Goal: Transaction & Acquisition: Purchase product/service

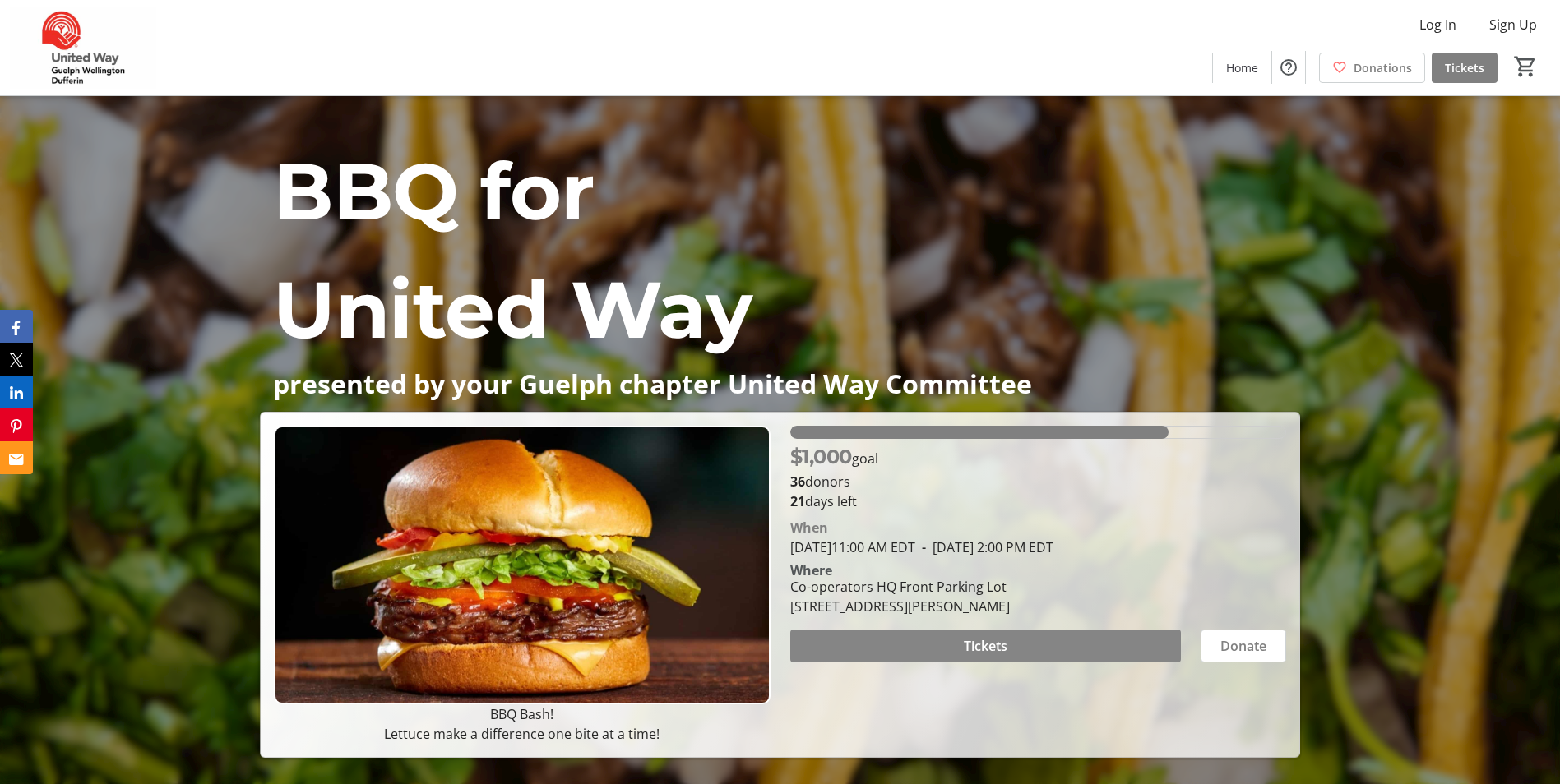
click at [1040, 635] on span at bounding box center [985, 645] width 391 height 39
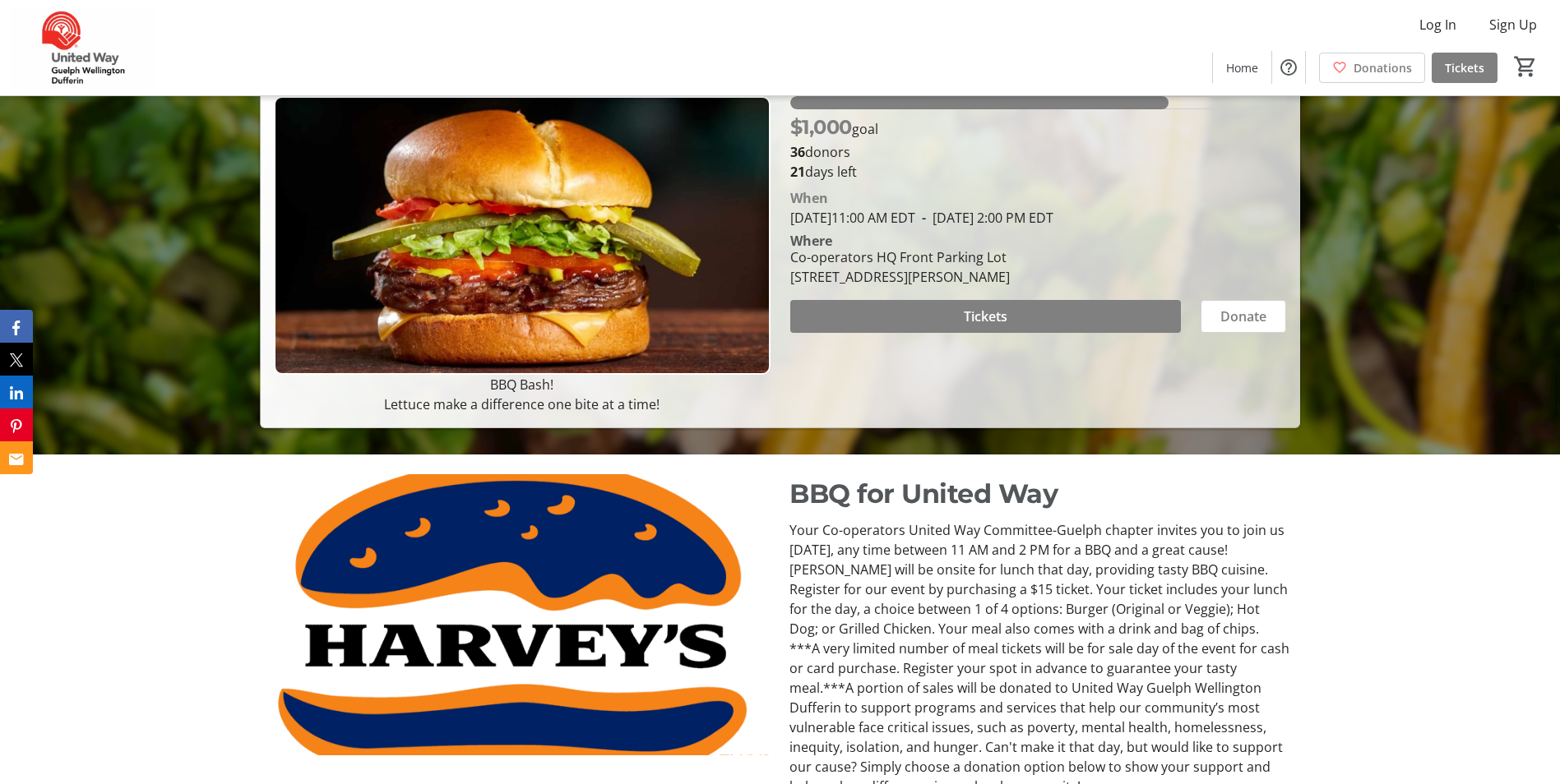
scroll to position [329, 0]
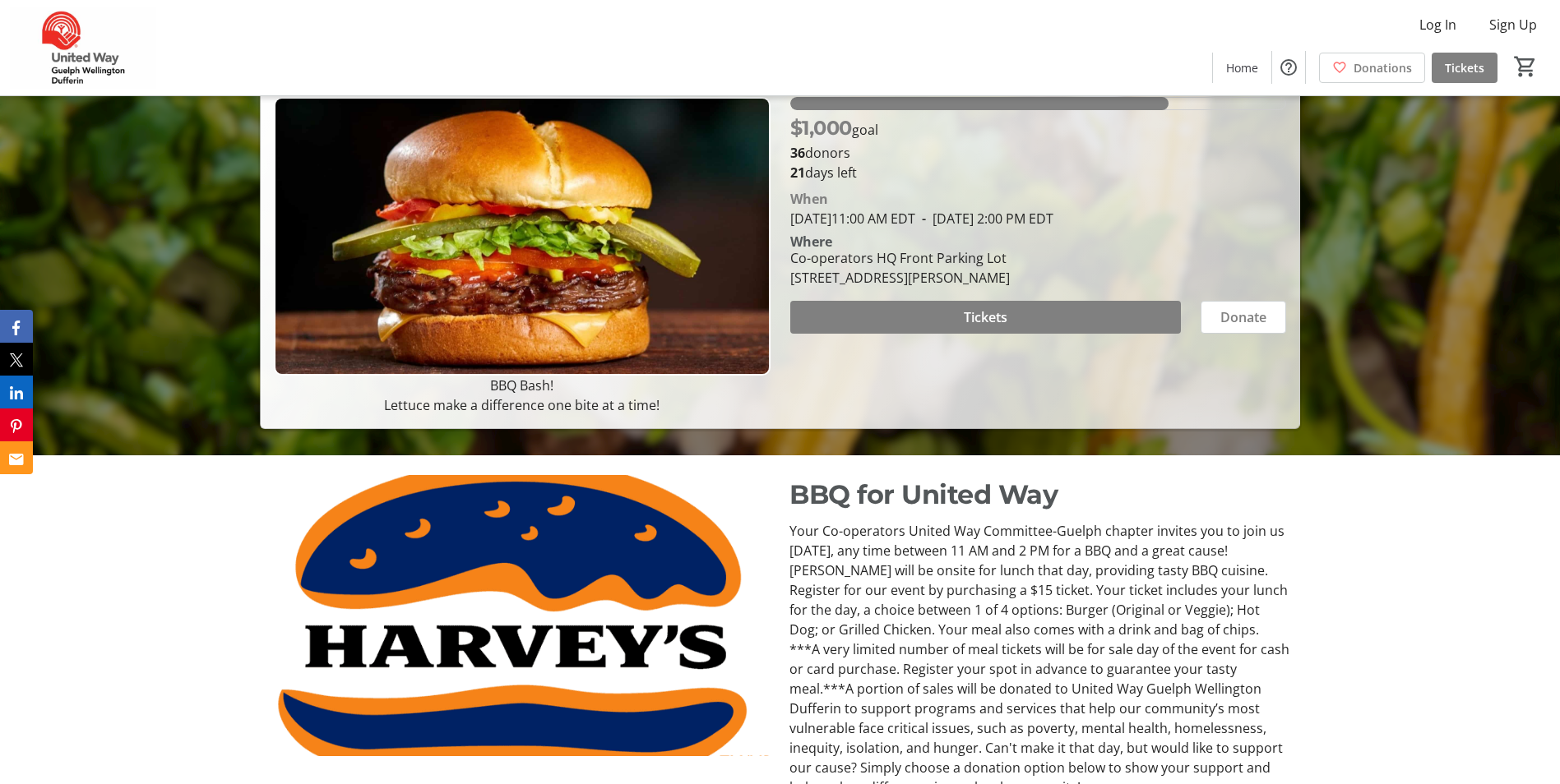
click at [1054, 321] on span at bounding box center [985, 316] width 391 height 39
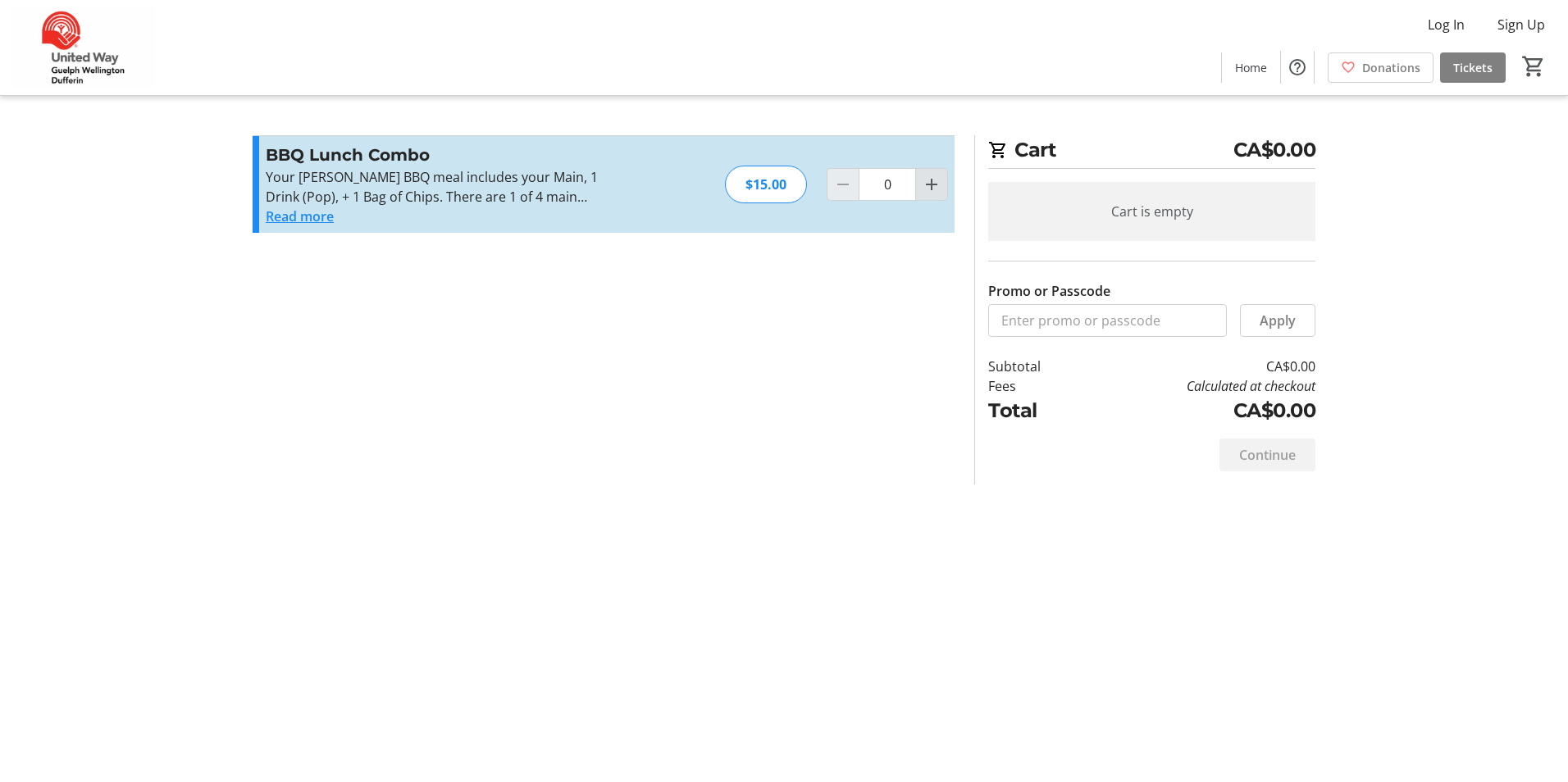
click at [927, 189] on mat-icon "Increment by one" at bounding box center [932, 185] width 20 height 20
type input "1"
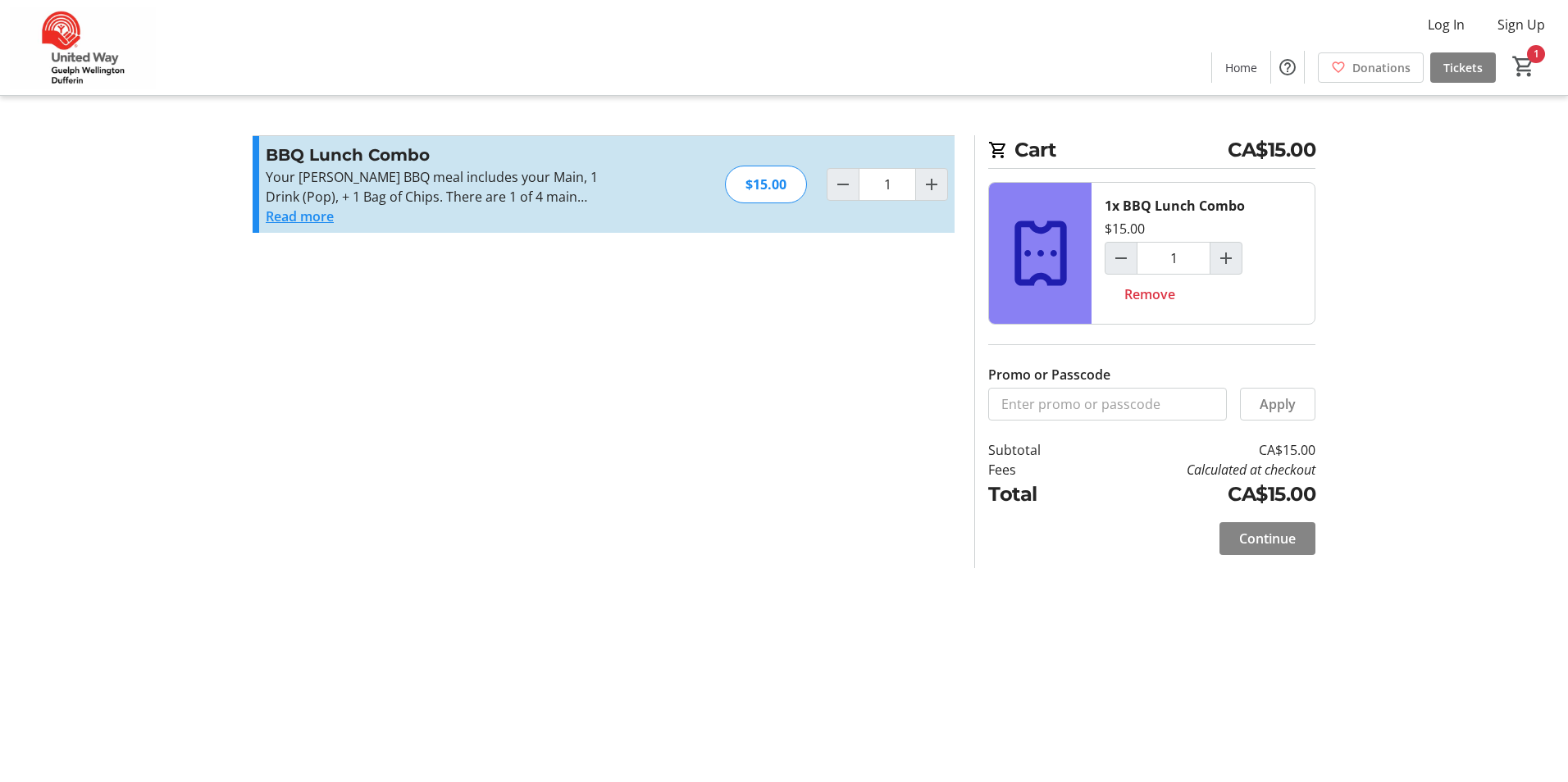
click at [1271, 538] on span "Continue" at bounding box center [1268, 539] width 57 height 20
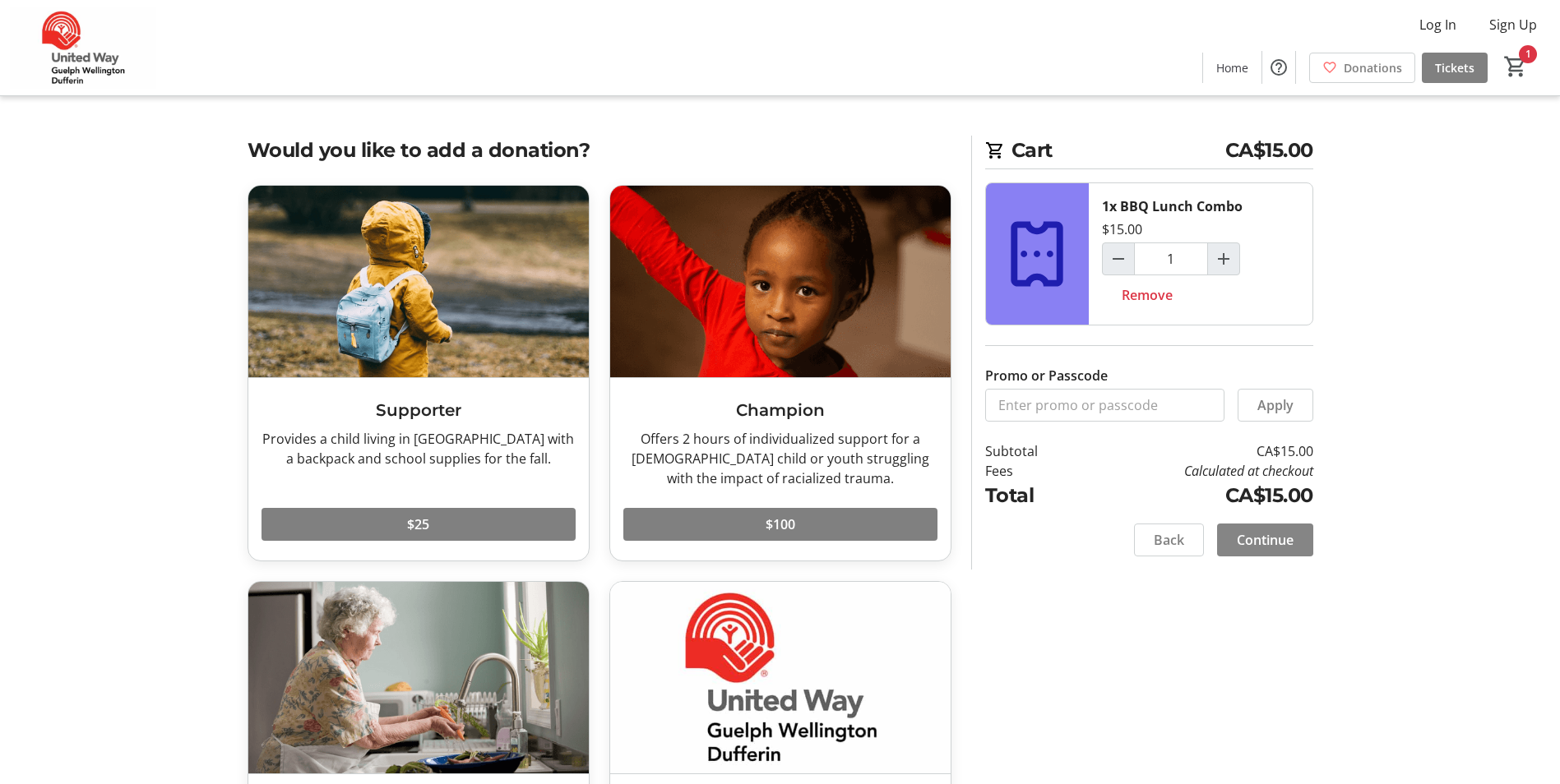
click at [1273, 537] on span "Continue" at bounding box center [1265, 540] width 57 height 20
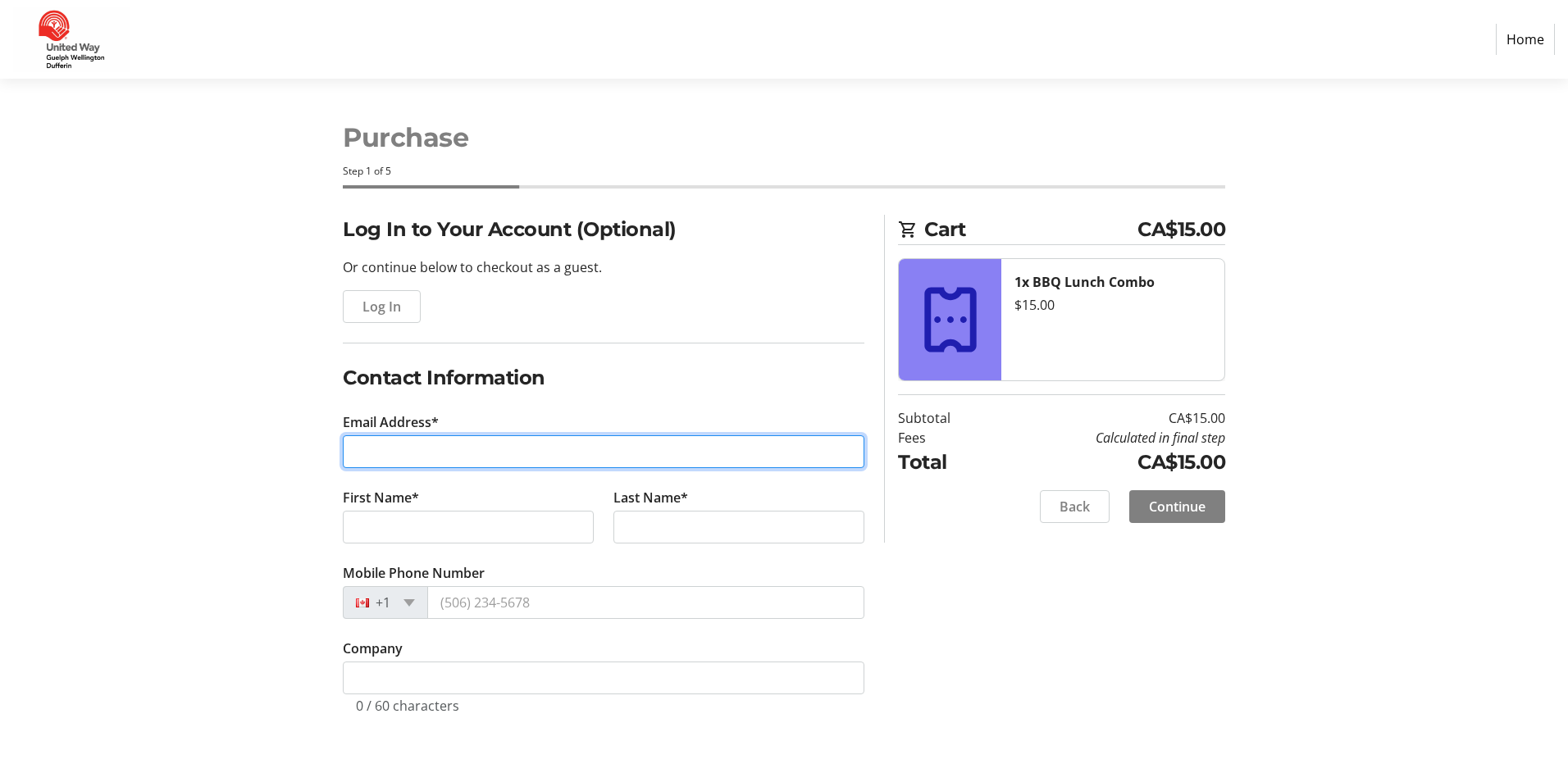
click at [557, 438] on input "Email Address*" at bounding box center [604, 451] width 522 height 32
type input "[EMAIL_ADDRESS][DOMAIN_NAME]"
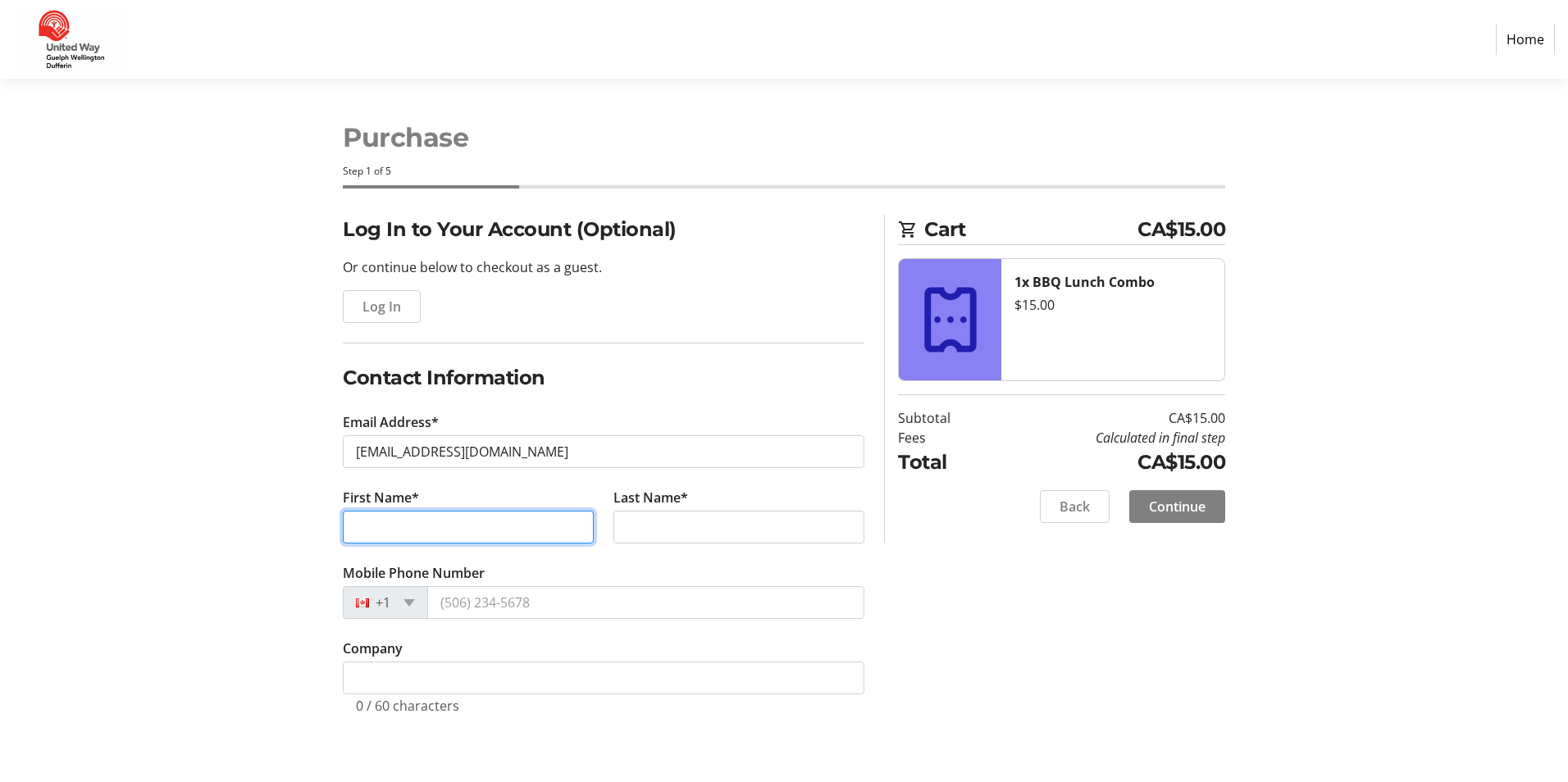
type input "Jawaad"
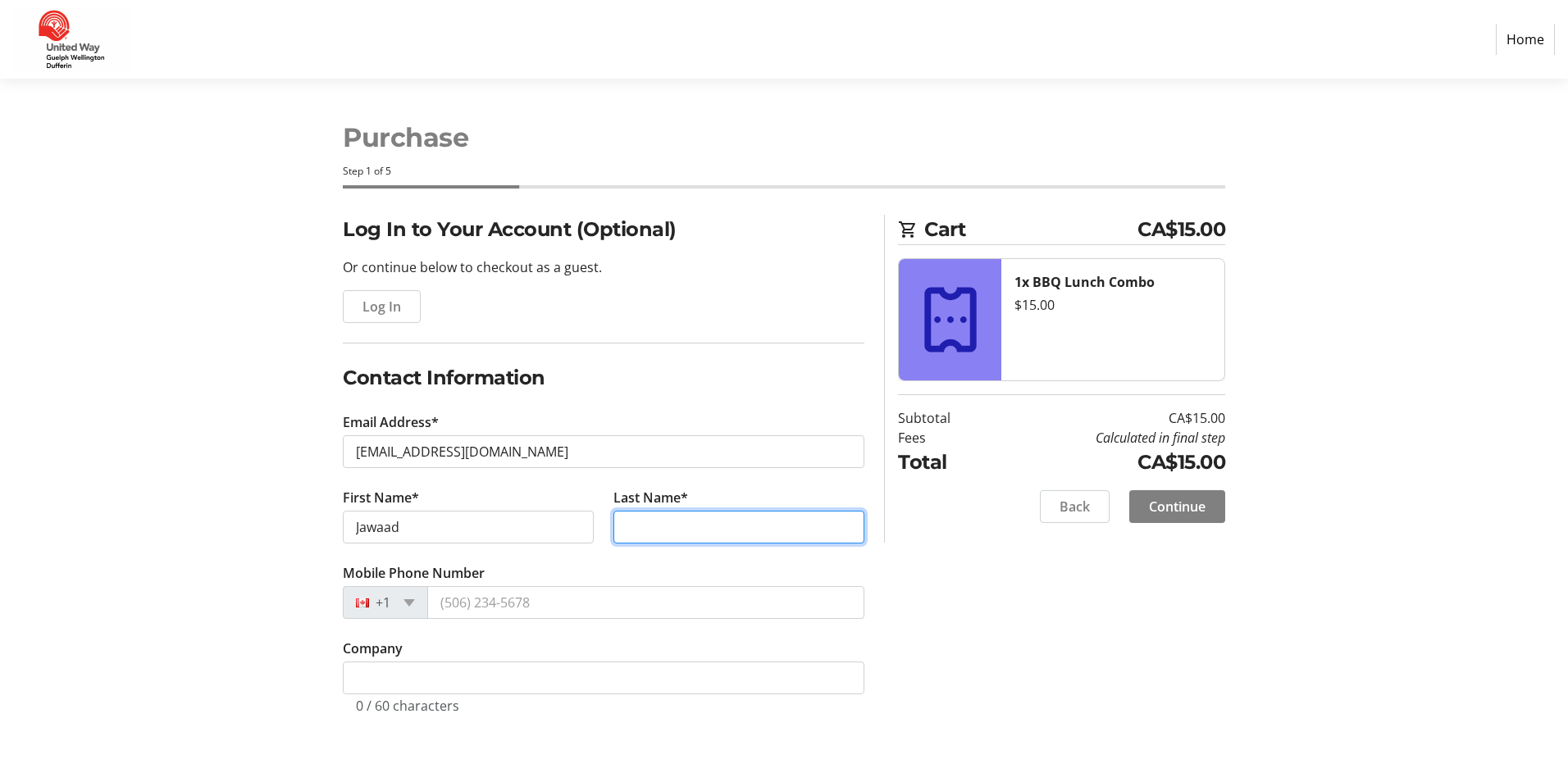
type input "Ahmar"
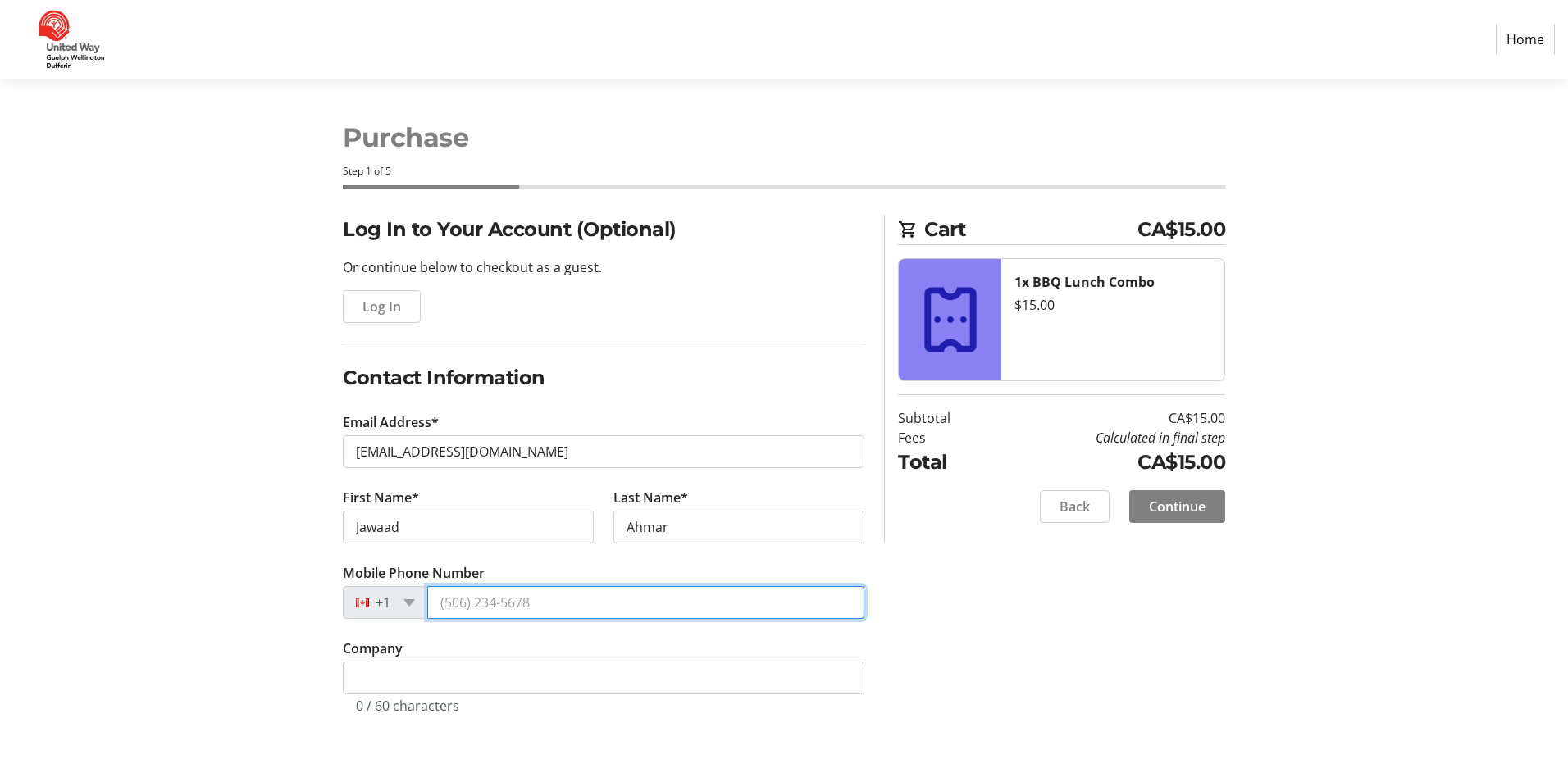
type input "[PHONE_NUMBER]"
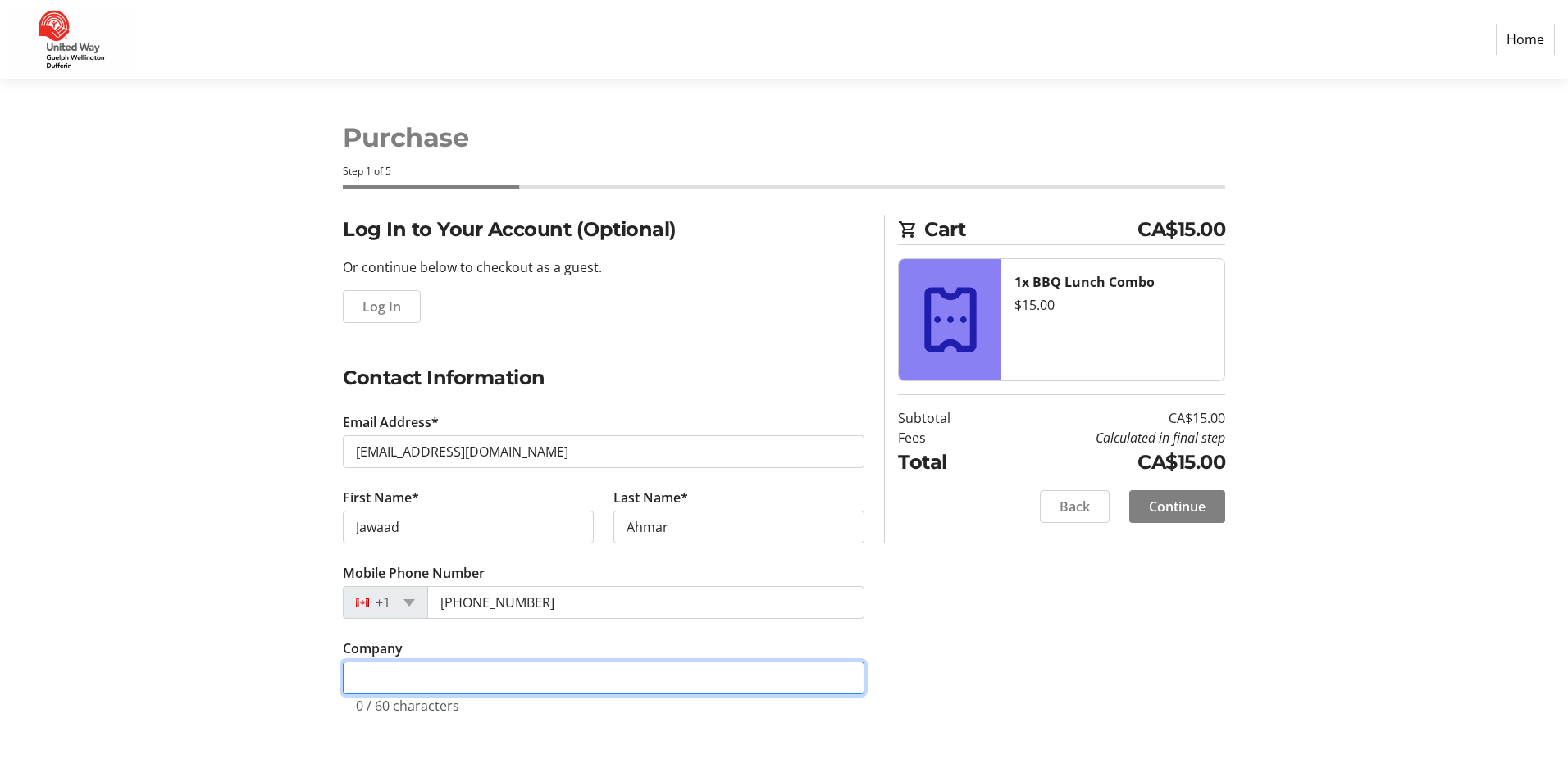
click at [445, 688] on input "Company" at bounding box center [604, 678] width 522 height 32
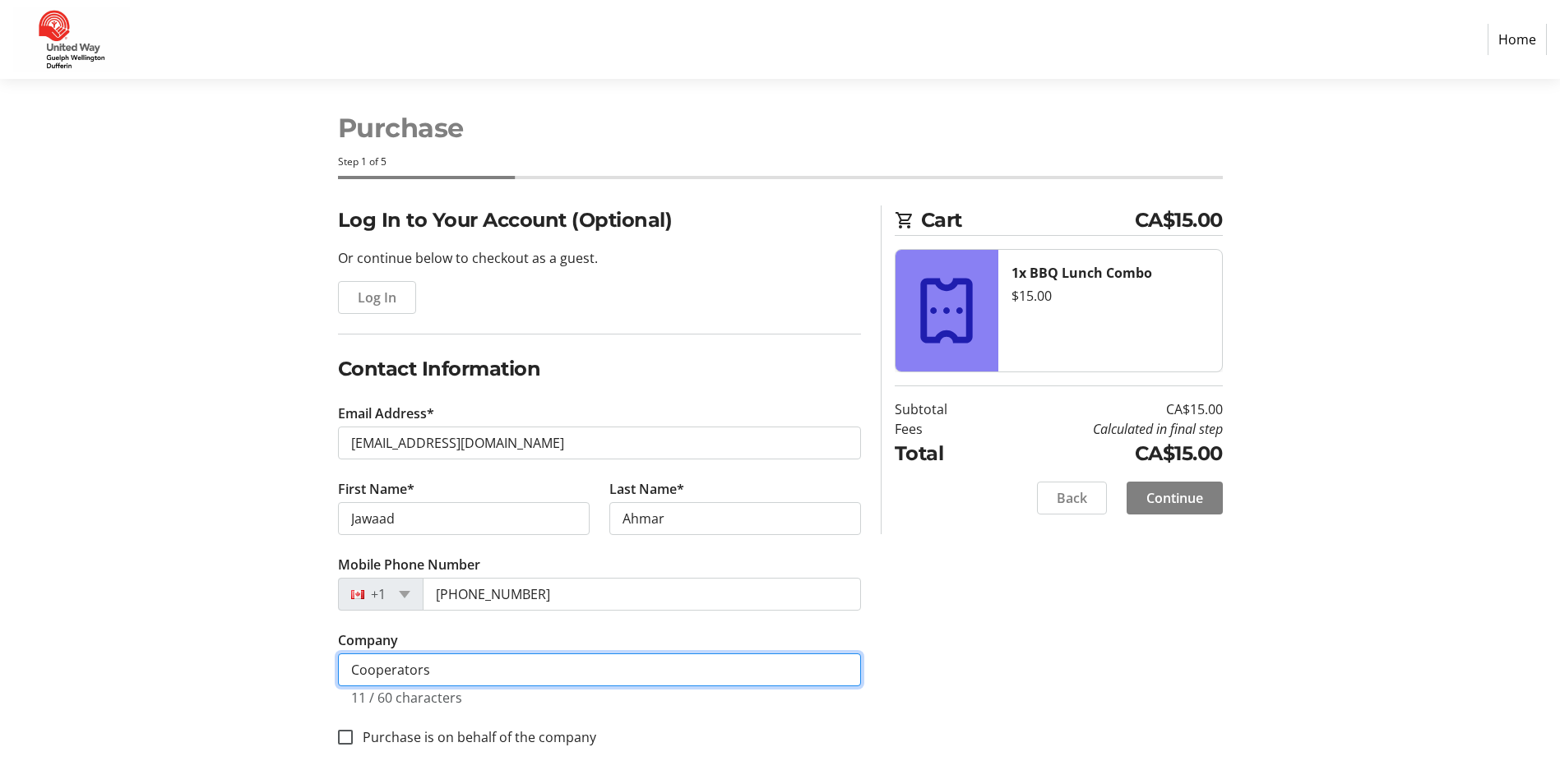
scroll to position [13, 0]
type input "Cooperators"
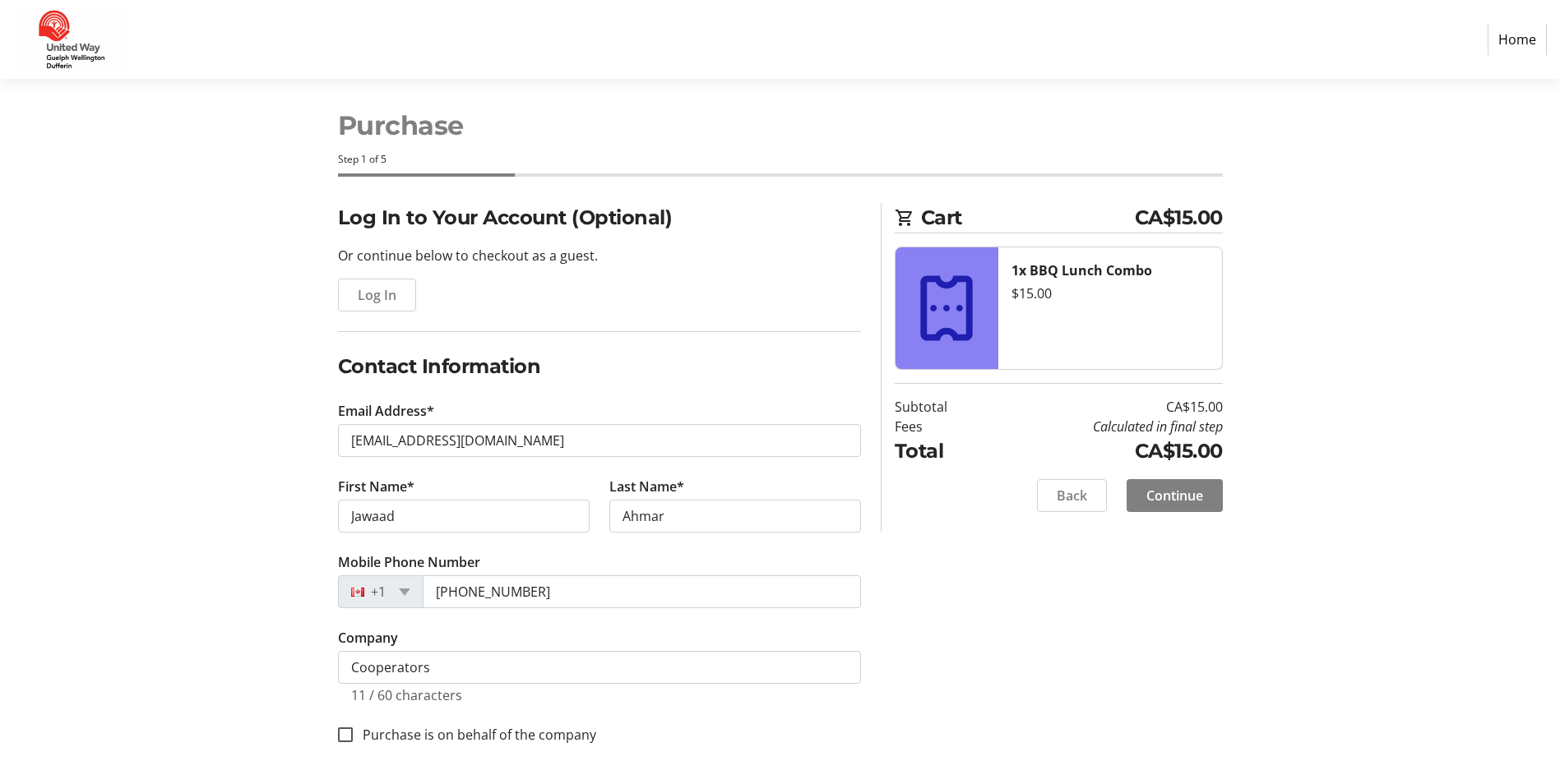
click at [418, 728] on label "Purchase is on behalf of the company" at bounding box center [474, 735] width 243 height 20
click at [352, 728] on input "Purchase is on behalf of the company" at bounding box center [346, 735] width 15 height 15
checkbox input "true"
click at [1183, 489] on span "Continue" at bounding box center [1174, 496] width 57 height 20
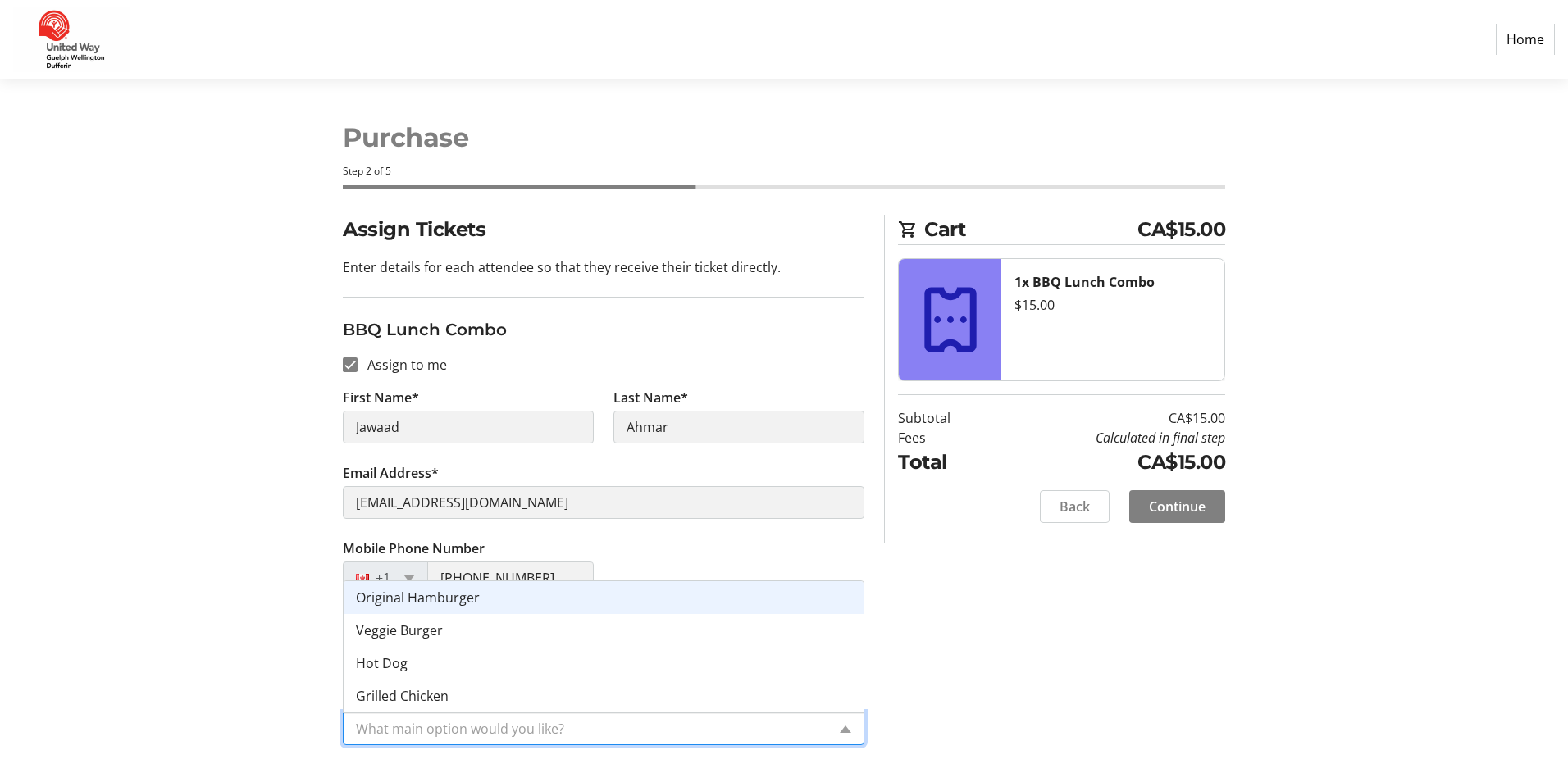
click at [783, 715] on div "What main option would you like?" at bounding box center [586, 729] width 483 height 31
click at [612, 603] on div "Original Hamburger" at bounding box center [604, 597] width 520 height 32
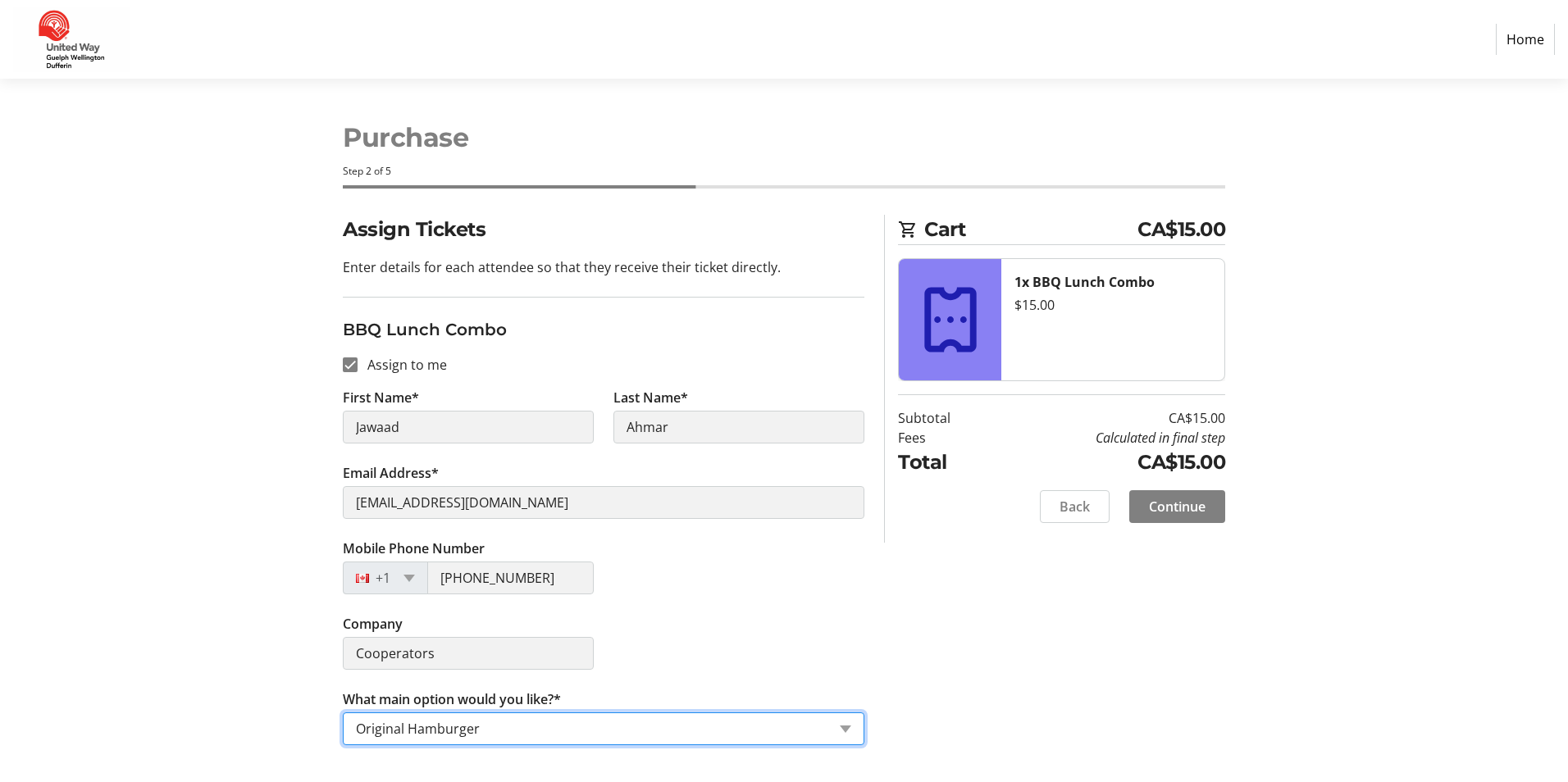
click at [981, 656] on div "Assign Tickets Enter details for each attendee so that they receive their ticke…" at bounding box center [784, 490] width 1083 height 550
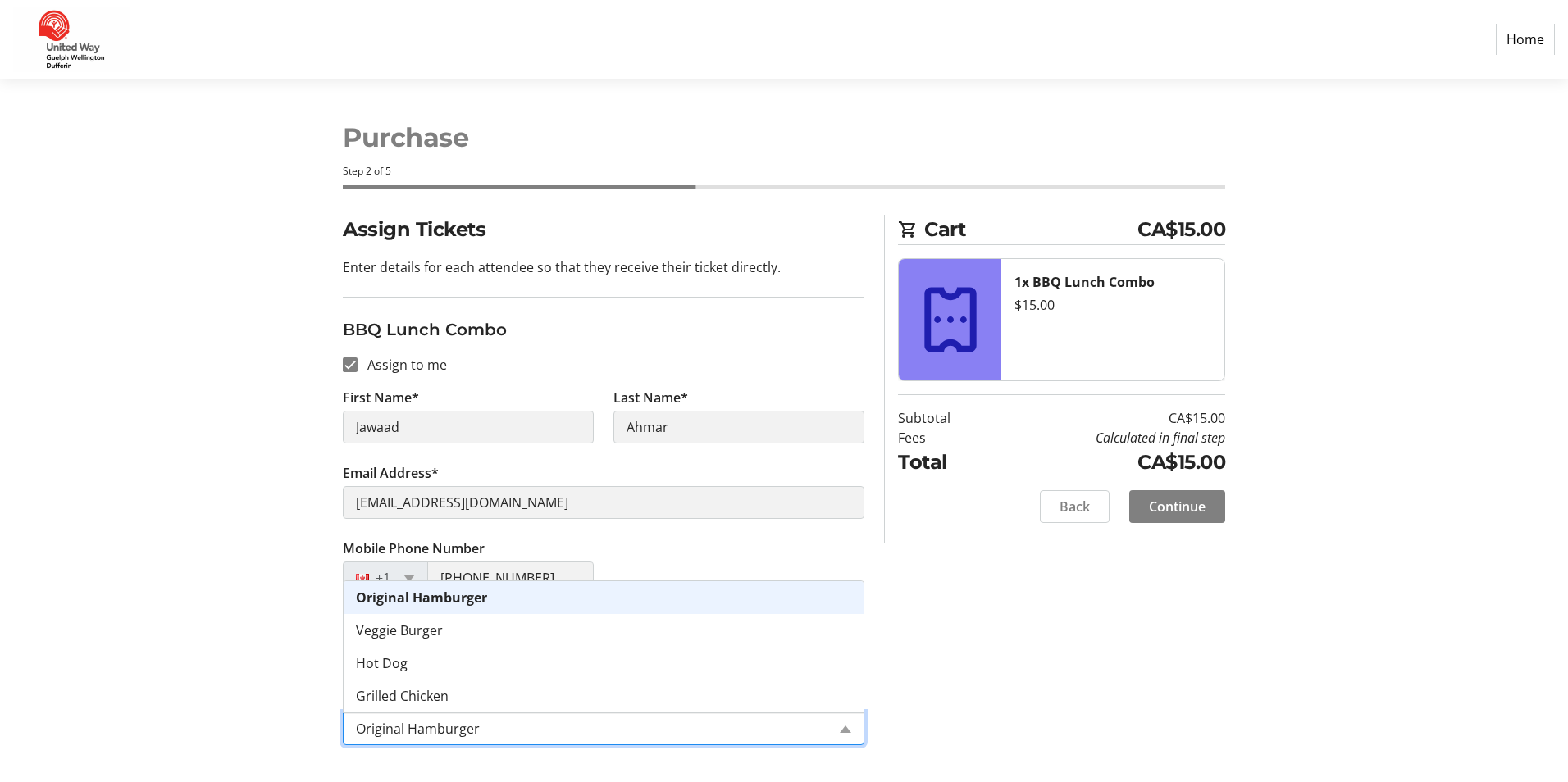
click at [841, 725] on div "What main option would you like? × Original Hamburger" at bounding box center [604, 729] width 522 height 32
click at [1039, 607] on div "Assign Tickets Enter details for each attendee so that they receive their ticke…" at bounding box center [784, 490] width 1083 height 550
click at [806, 729] on input "What main option would you like?*" at bounding box center [591, 729] width 471 height 20
click at [806, 733] on input "What main option would you like?*" at bounding box center [591, 729] width 471 height 20
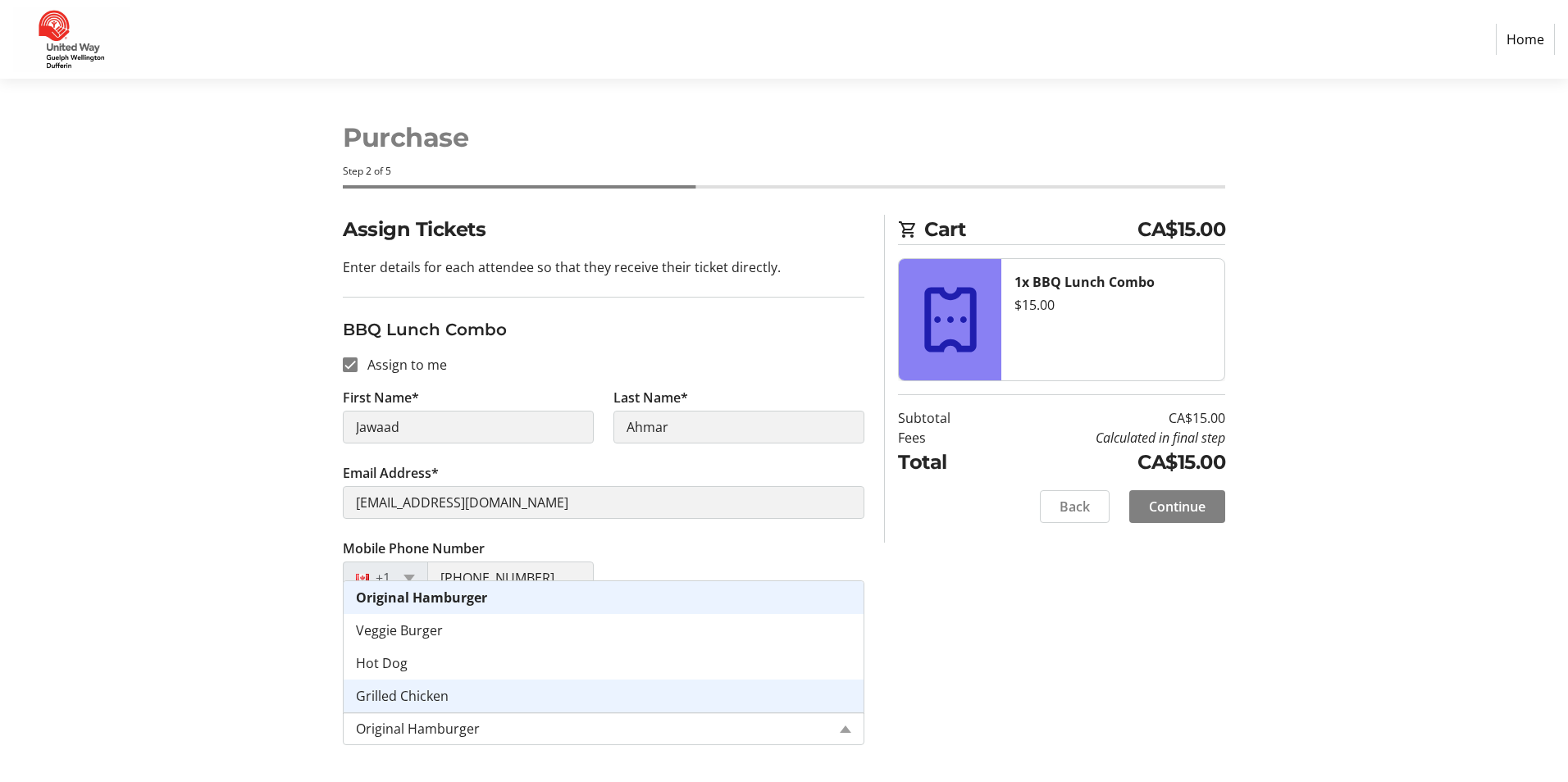
click at [1036, 682] on div "Assign Tickets Enter details for each attendee so that they receive their ticke…" at bounding box center [784, 490] width 1083 height 550
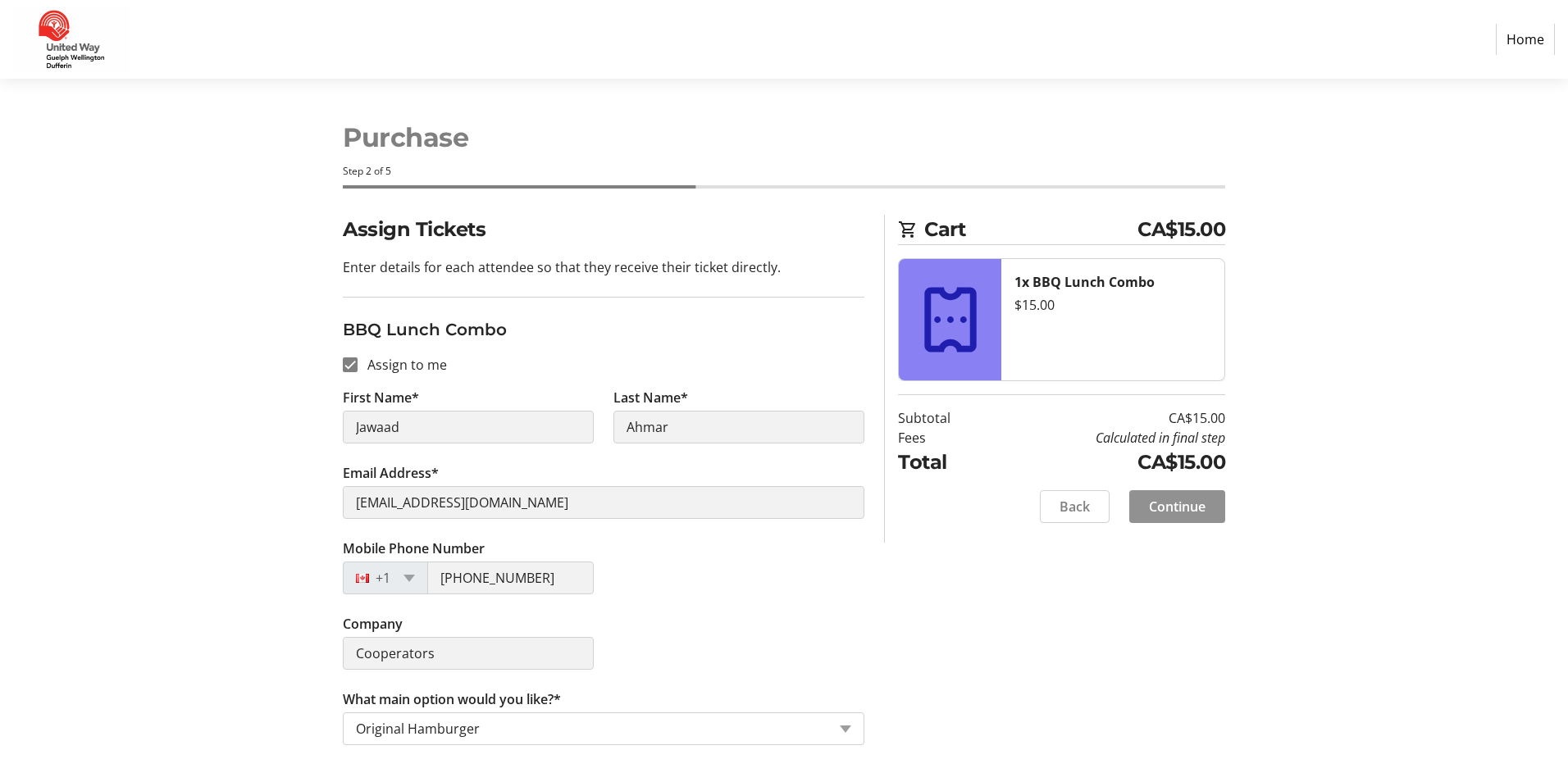
click at [1176, 506] on span "Continue" at bounding box center [1177, 507] width 57 height 20
